Goal: Check status: Check status

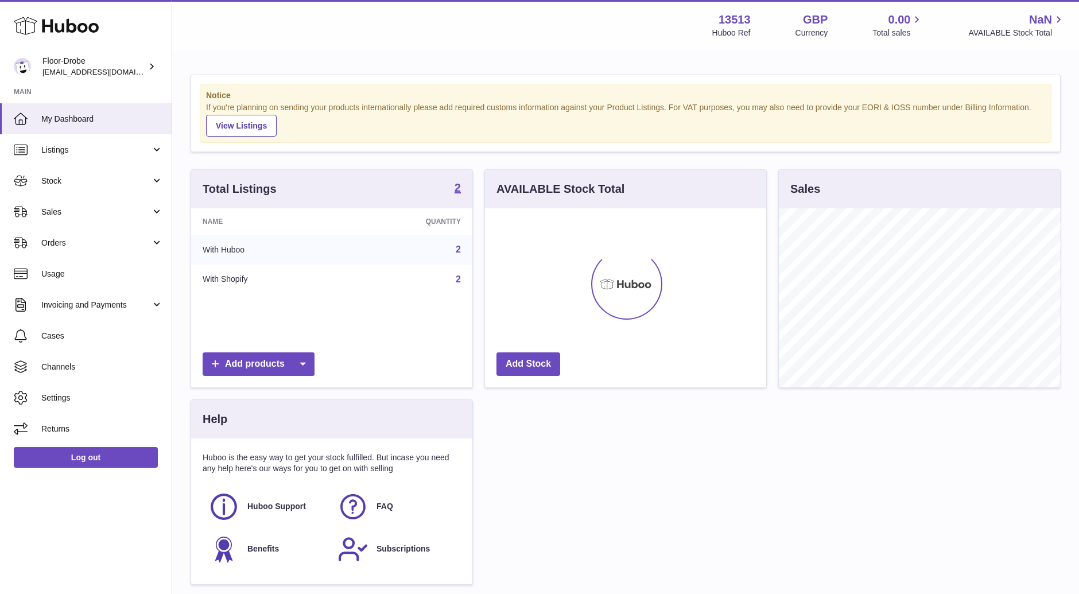
scroll to position [178, 281]
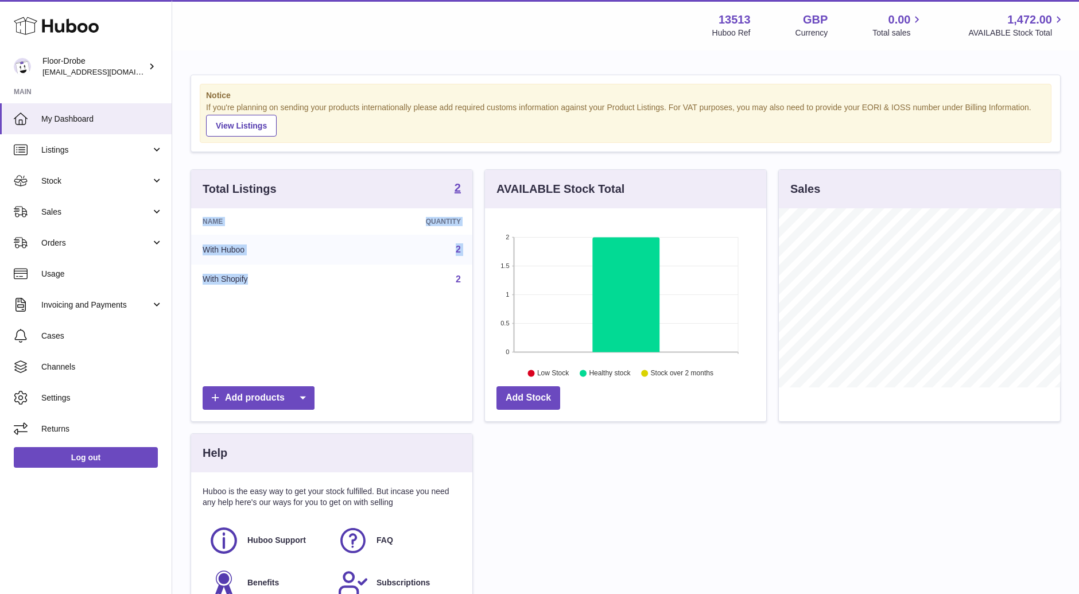
drag, startPoint x: 0, startPoint y: 0, endPoint x: 336, endPoint y: 301, distance: 451.5
click at [336, 301] on div "Name Quantity With Huboo 2 With Shopify 2" at bounding box center [331, 294] width 281 height 172
click at [90, 172] on link "Stock" at bounding box center [86, 180] width 172 height 31
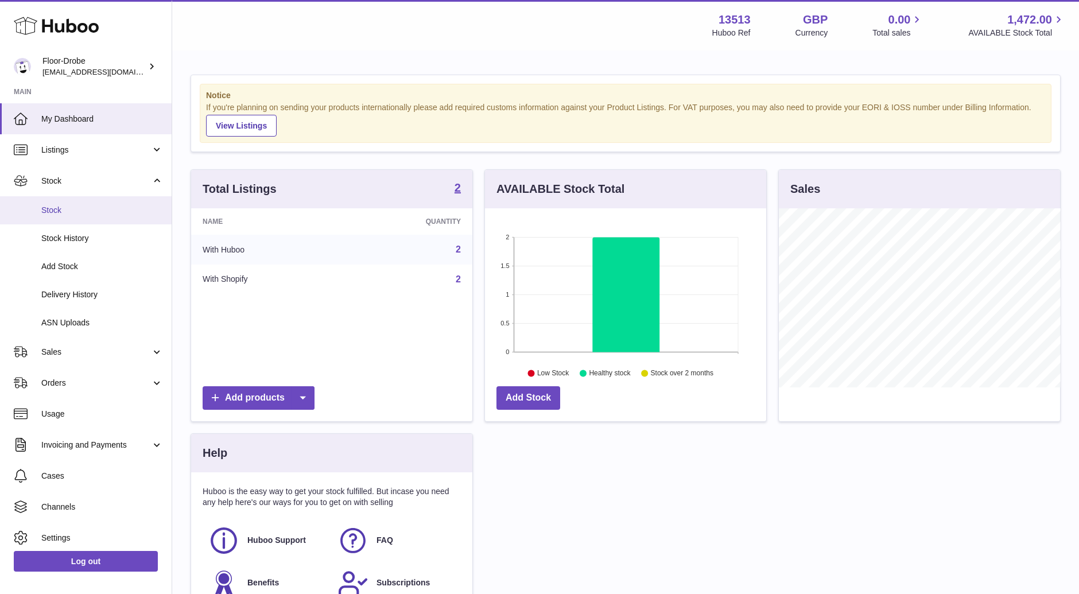
click at [85, 211] on span "Stock" at bounding box center [102, 210] width 122 height 11
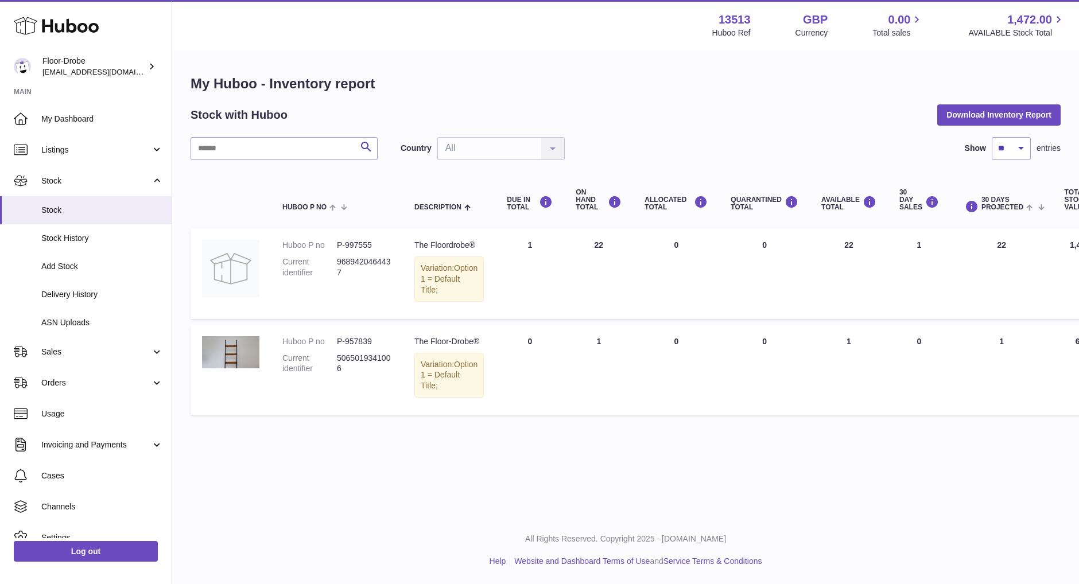
click at [321, 16] on div "Menu Huboo 13513 Huboo Ref GBP Currency 0.00 Total sales 1,472.00 AVAILABLE Sto…" at bounding box center [625, 25] width 879 height 26
click at [64, 201] on link "Stock" at bounding box center [86, 210] width 172 height 28
click at [652, 107] on div "Stock with Huboo Download Inventory Report" at bounding box center [626, 114] width 870 height 21
